Goal: Information Seeking & Learning: Learn about a topic

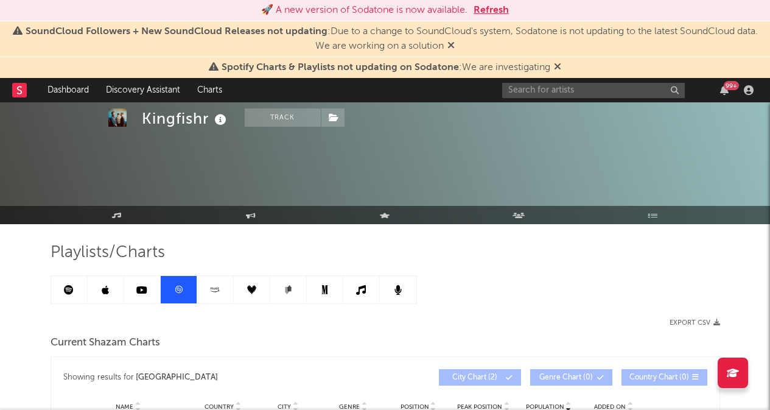
scroll to position [595, 0]
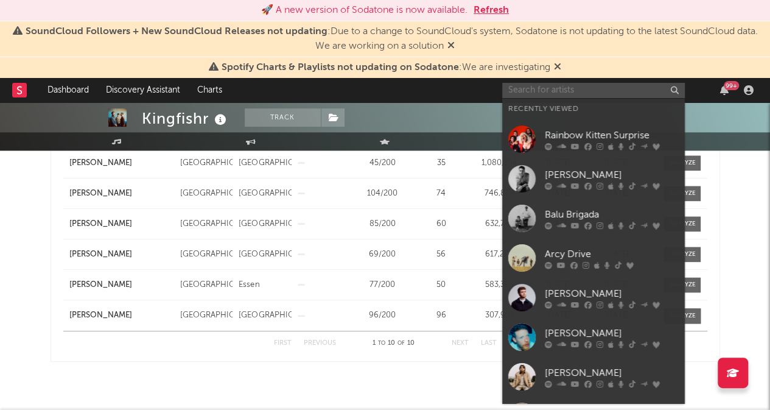
click at [604, 85] on input "text" at bounding box center [593, 90] width 183 height 15
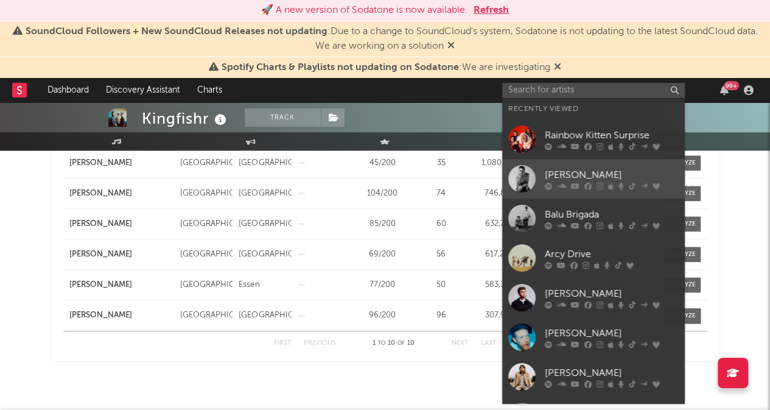
click at [584, 169] on div "[PERSON_NAME]" at bounding box center [612, 174] width 134 height 15
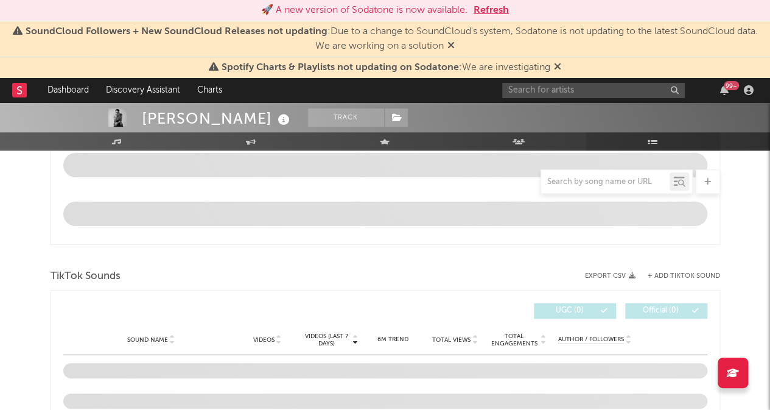
select select "6m"
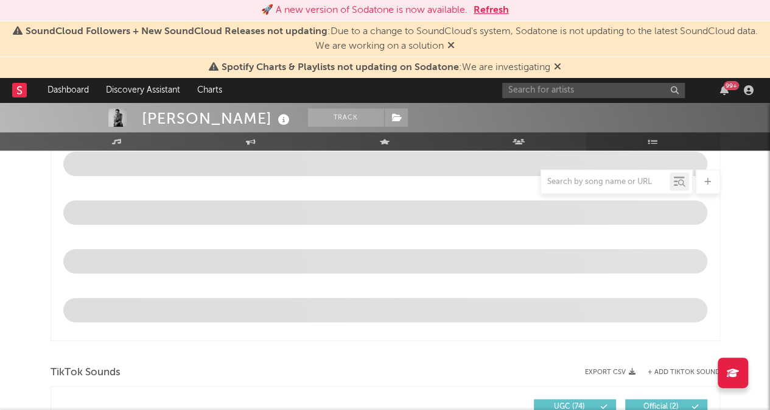
scroll to position [691, 0]
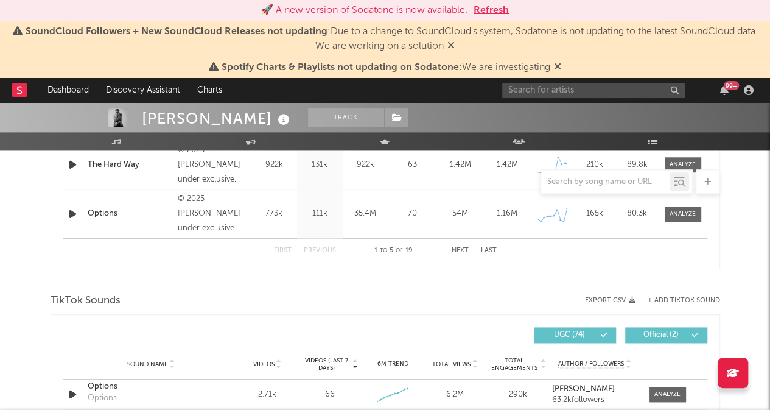
drag, startPoint x: 664, startPoint y: 141, endPoint x: 405, endPoint y: 304, distance: 306.2
click at [405, 304] on div "TikTok Sounds" at bounding box center [386, 300] width 670 height 21
click at [644, 143] on link "Playlists/Charts" at bounding box center [653, 141] width 134 height 18
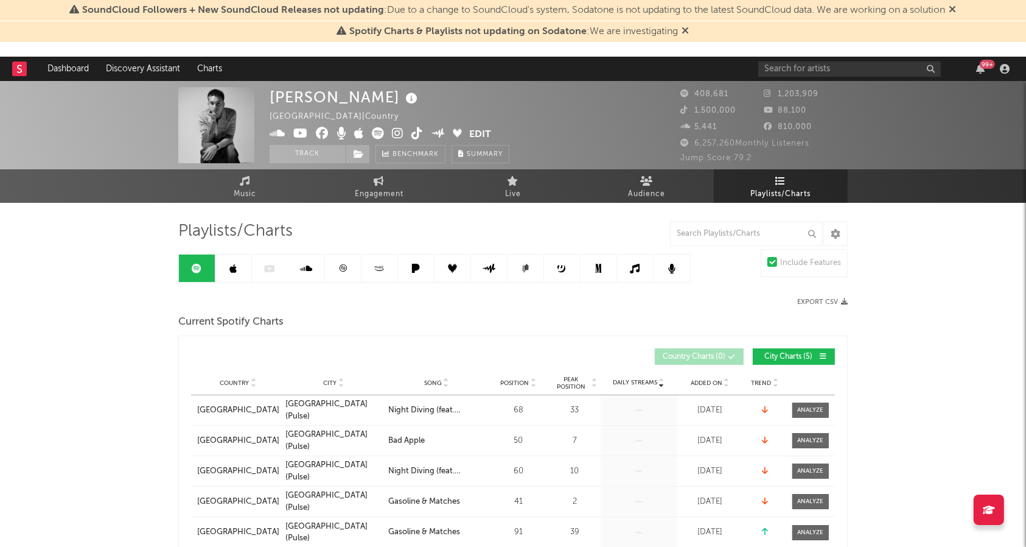
click at [341, 274] on link at bounding box center [343, 267] width 37 height 27
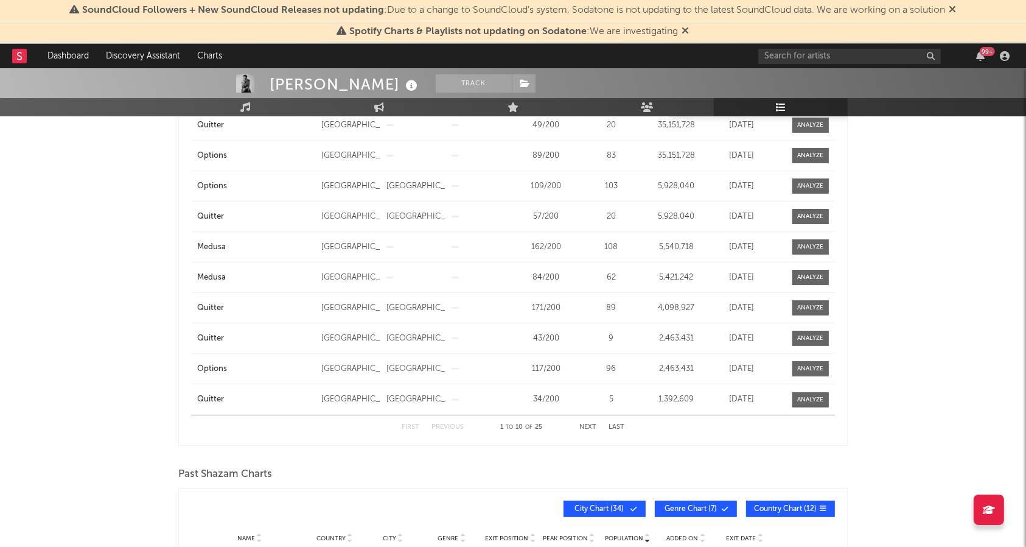
scroll to position [272, 0]
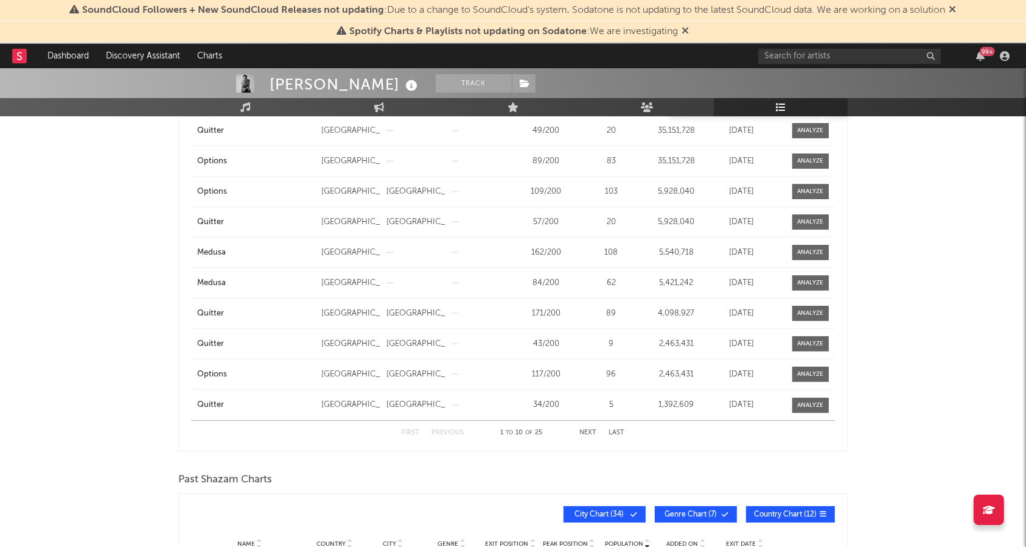
click at [584, 409] on button "Next" at bounding box center [587, 432] width 17 height 7
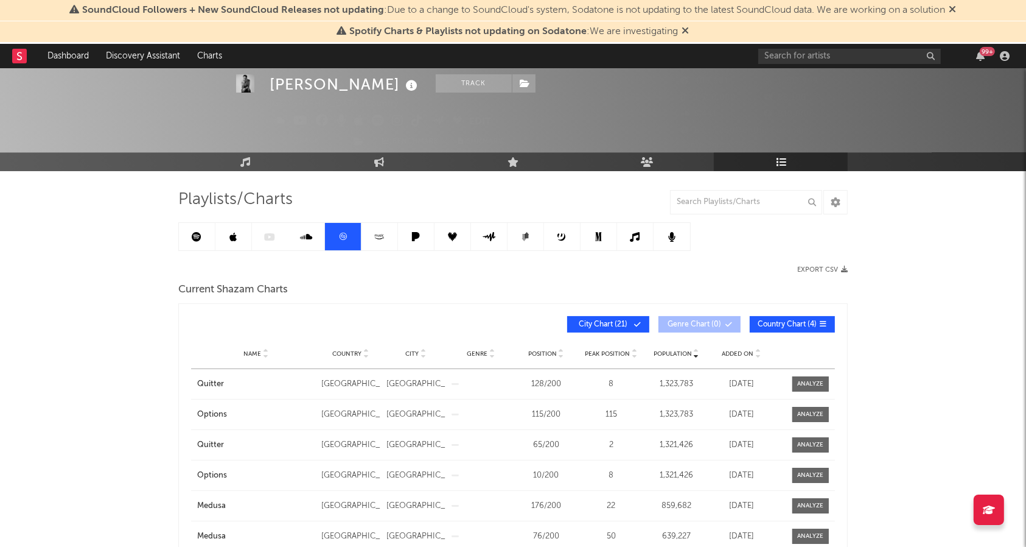
scroll to position [0, 0]
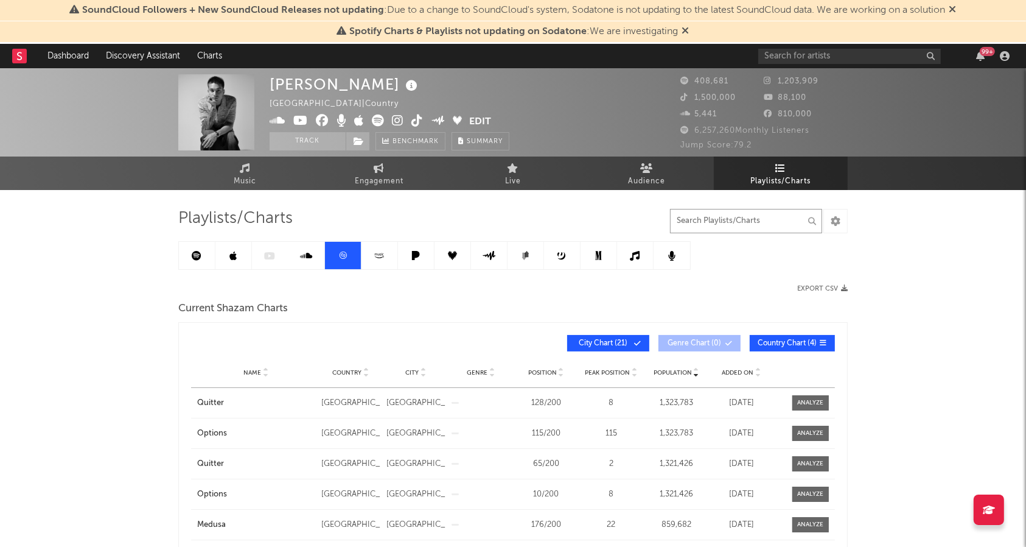
click at [709, 221] on input "text" at bounding box center [746, 221] width 152 height 24
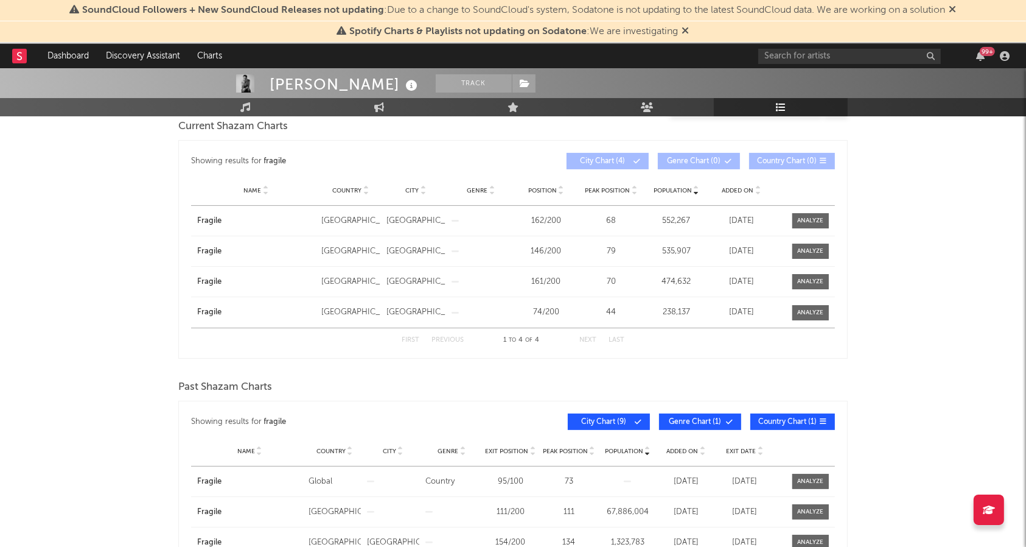
scroll to position [189, 0]
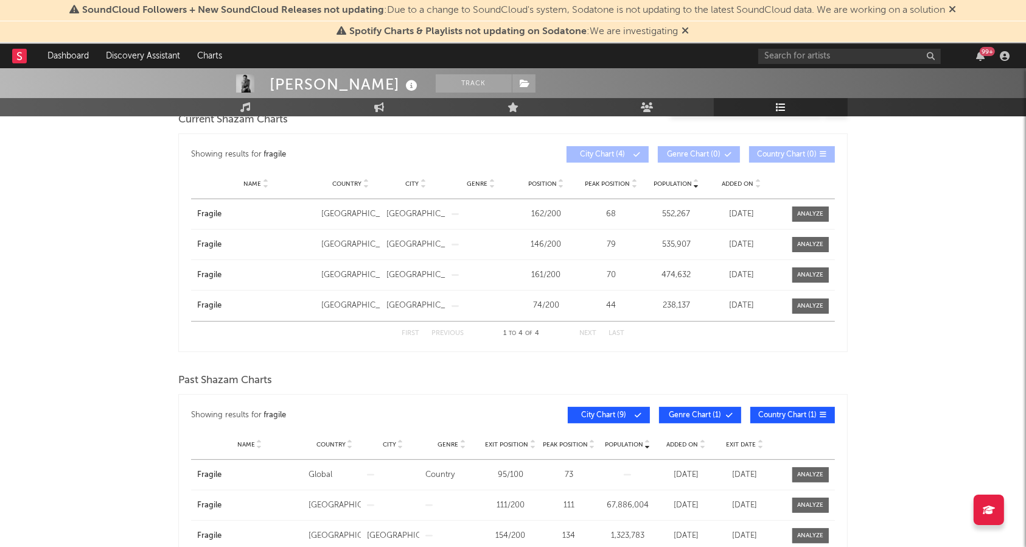
type input "fragile"
click at [570, 409] on div "111" at bounding box center [569, 505] width 52 height 12
copy div "111"
